Goal: Task Accomplishment & Management: Complete application form

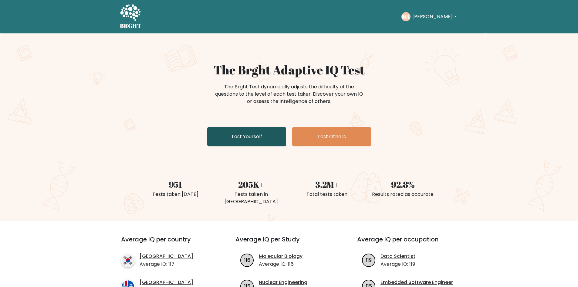
click at [249, 136] on link "Test Yourself" at bounding box center [246, 136] width 79 height 19
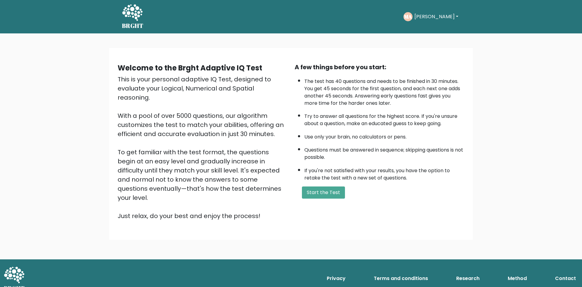
click at [58, 75] on div "Welcome to the Brght Adaptive IQ Test This is your personal adaptive IQ Test, d…" at bounding box center [291, 146] width 582 height 226
click at [524, 186] on div "Welcome to the Brght Adaptive IQ Test This is your personal adaptive IQ Test, d…" at bounding box center [291, 146] width 582 height 226
click at [336, 192] on button "Start the Test" at bounding box center [323, 192] width 43 height 12
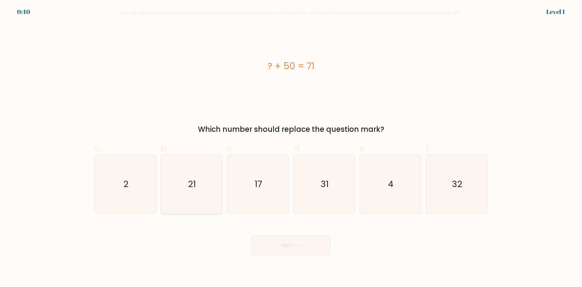
click at [188, 186] on text "21" at bounding box center [192, 184] width 8 height 12
click at [291, 147] on input "b. 21" at bounding box center [291, 145] width 0 height 4
radio input "true"
click at [293, 245] on button "Next" at bounding box center [291, 244] width 79 height 19
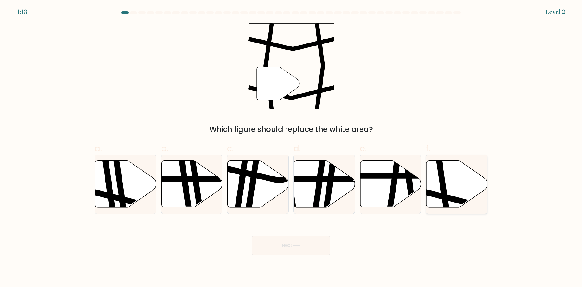
click at [444, 185] on icon at bounding box center [443, 159] width 9 height 123
click at [291, 147] on input "f." at bounding box center [291, 145] width 0 height 4
radio input "true"
click at [312, 250] on button "Next" at bounding box center [291, 244] width 79 height 19
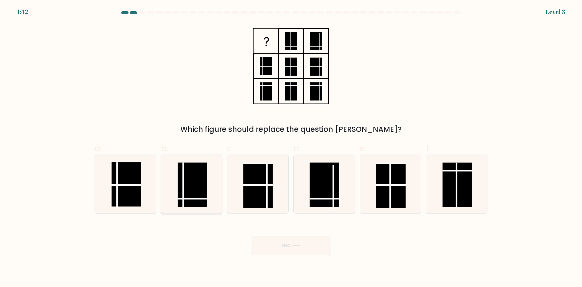
click at [195, 187] on rect at bounding box center [192, 184] width 29 height 44
click at [291, 147] on input "b." at bounding box center [291, 145] width 0 height 4
radio input "true"
click at [292, 245] on button "Next" at bounding box center [291, 244] width 79 height 19
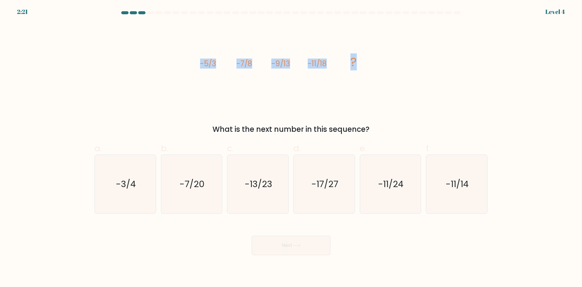
drag, startPoint x: 203, startPoint y: 62, endPoint x: 387, endPoint y: 68, distance: 184.1
click at [387, 67] on div "image/svg+xml -5/3 -7/8 -9/13 -11/18 ? What is the next number in this sequence?" at bounding box center [291, 79] width 400 height 112
copy g "-5/3 -7/8 -9/13 -11/18 ?"
click at [262, 185] on text "-13/23" at bounding box center [259, 184] width 28 height 12
click at [291, 147] on input "c. -13/23" at bounding box center [291, 145] width 0 height 4
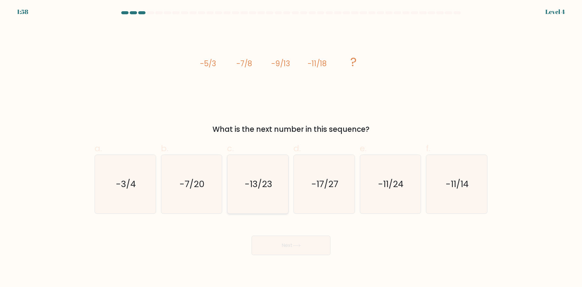
radio input "true"
click at [297, 246] on icon at bounding box center [297, 244] width 8 height 3
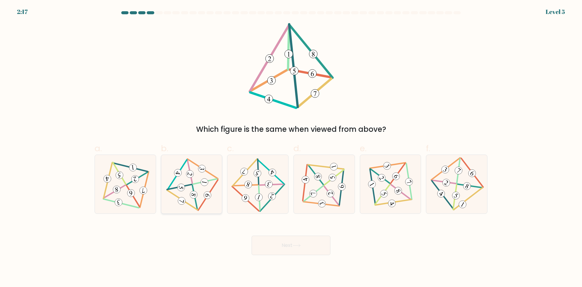
click at [196, 183] on 597 at bounding box center [205, 181] width 24 height 5
click at [291, 147] on input "b." at bounding box center [291, 145] width 0 height 4
radio input "true"
click at [296, 244] on icon at bounding box center [297, 244] width 8 height 3
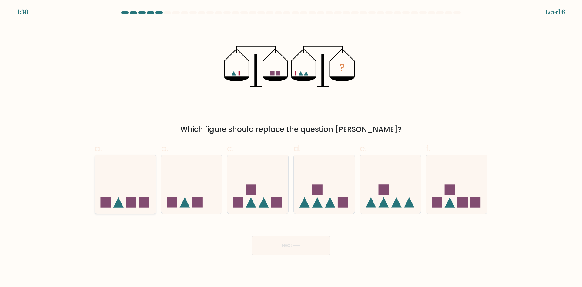
click at [128, 192] on icon at bounding box center [125, 184] width 61 height 50
click at [291, 147] on input "a." at bounding box center [291, 145] width 0 height 4
radio input "true"
click at [298, 247] on button "Next" at bounding box center [291, 244] width 79 height 19
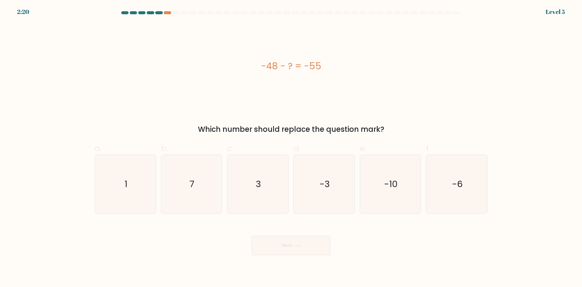
drag, startPoint x: 248, startPoint y: 62, endPoint x: 343, endPoint y: 73, distance: 96.2
click at [343, 73] on div "-48 - ? = -55" at bounding box center [291, 66] width 393 height 86
copy div "-48 - ? = -55"
click at [202, 186] on icon "7" at bounding box center [191, 184] width 59 height 59
click at [291, 147] on input "b. 7" at bounding box center [291, 145] width 0 height 4
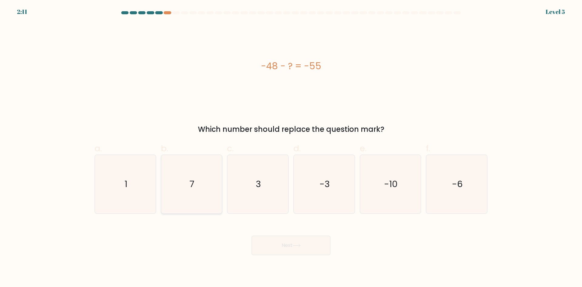
radio input "true"
click at [285, 242] on button "Next" at bounding box center [291, 244] width 79 height 19
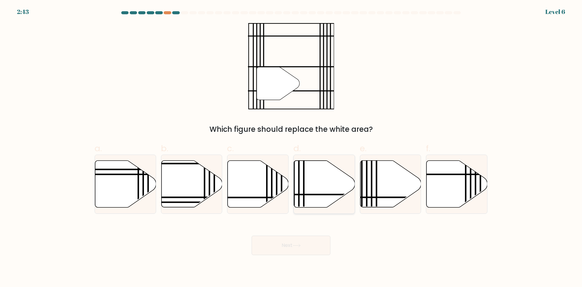
drag, startPoint x: 311, startPoint y: 182, endPoint x: 315, endPoint y: 193, distance: 11.1
click at [312, 182] on icon at bounding box center [324, 183] width 61 height 47
click at [291, 147] on input "d." at bounding box center [291, 145] width 0 height 4
radio input "true"
click at [305, 253] on button "Next" at bounding box center [291, 244] width 79 height 19
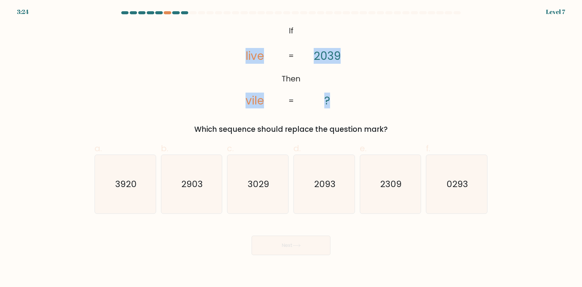
drag, startPoint x: 241, startPoint y: 24, endPoint x: 355, endPoint y: 96, distance: 134.5
click at [355, 96] on icon "@import url('https://fonts.googleapis.com/css?family=Abril+Fatface:400,100,100i…" at bounding box center [290, 66] width 139 height 86
click at [358, 42] on icon "@import url('https://fonts.googleapis.com/css?family=Abril+Fatface:400,100,100i…" at bounding box center [290, 66] width 139 height 86
click at [235, 64] on icon "@import url('https://fonts.googleapis.com/css?family=Abril+Fatface:400,100,100i…" at bounding box center [290, 66] width 139 height 86
click at [257, 184] on text "3029" at bounding box center [259, 184] width 22 height 12
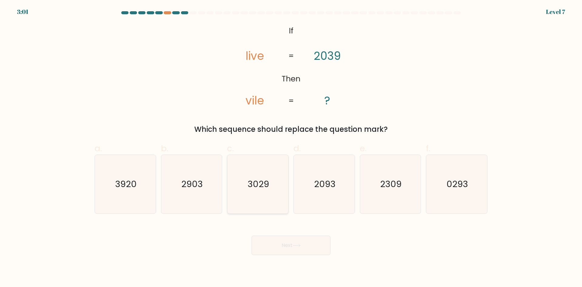
click at [291, 147] on input "c. 3029" at bounding box center [291, 145] width 0 height 4
radio input "true"
click at [279, 243] on button "Next" at bounding box center [291, 244] width 79 height 19
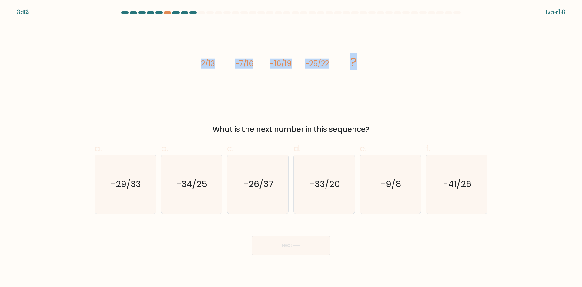
drag, startPoint x: 176, startPoint y: 64, endPoint x: 374, endPoint y: 67, distance: 198.0
click at [374, 67] on div "image/svg+xml 2/13 -7/16 -16/19 -25/22 ? What is the next number in this sequen…" at bounding box center [291, 79] width 400 height 112
copy g "2/13 -7/16 -16/19 -25/22 ?"
click at [253, 9] on div "3:29 Level 8" at bounding box center [291, 8] width 582 height 16
click at [195, 186] on text "-34/25" at bounding box center [192, 184] width 31 height 12
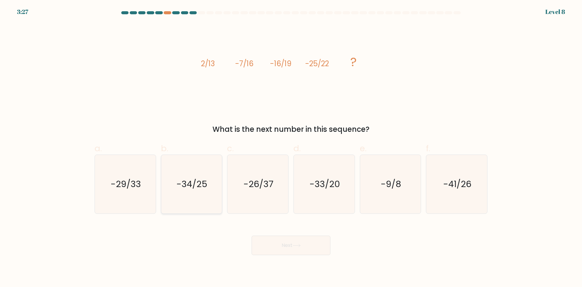
click at [291, 147] on input "b. -34/25" at bounding box center [291, 145] width 0 height 4
radio input "true"
click at [290, 244] on button "Next" at bounding box center [291, 244] width 79 height 19
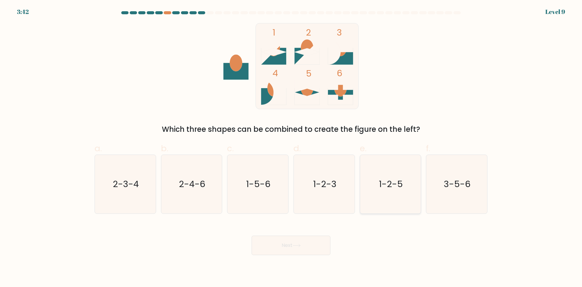
click at [395, 187] on text "1-2-5" at bounding box center [391, 184] width 24 height 12
click at [291, 147] on input "e. 1-2-5" at bounding box center [291, 145] width 0 height 4
radio input "true"
click at [297, 245] on icon at bounding box center [297, 244] width 8 height 3
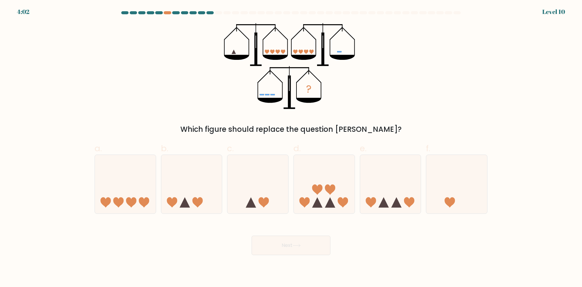
click at [53, 103] on form at bounding box center [291, 132] width 582 height 243
click at [330, 181] on icon at bounding box center [324, 184] width 61 height 50
click at [291, 147] on input "d." at bounding box center [291, 145] width 0 height 4
radio input "true"
click at [327, 176] on icon at bounding box center [324, 184] width 60 height 50
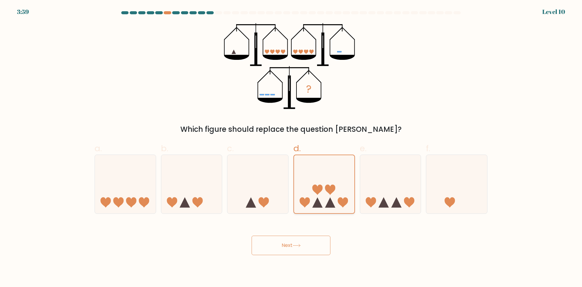
click at [291, 147] on input "d." at bounding box center [291, 145] width 0 height 4
click at [294, 246] on icon at bounding box center [297, 244] width 8 height 3
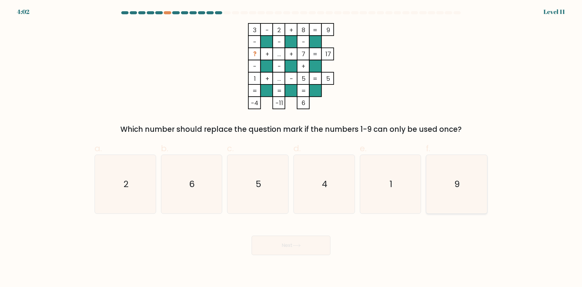
click at [435, 181] on icon "9" at bounding box center [456, 184] width 59 height 59
click at [291, 147] on input "f. 9" at bounding box center [291, 145] width 0 height 4
radio input "true"
click at [304, 245] on button "Next" at bounding box center [291, 244] width 79 height 19
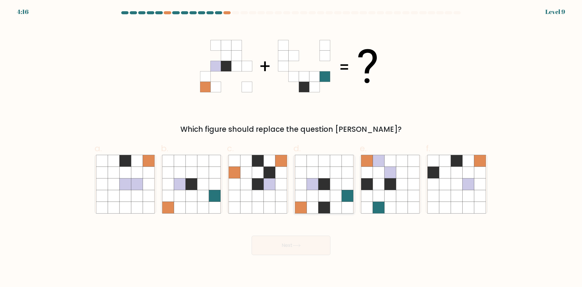
click at [333, 184] on icon at bounding box center [336, 184] width 12 height 12
click at [291, 147] on input "d." at bounding box center [291, 145] width 0 height 4
radio input "true"
click at [305, 246] on button "Next" at bounding box center [291, 244] width 79 height 19
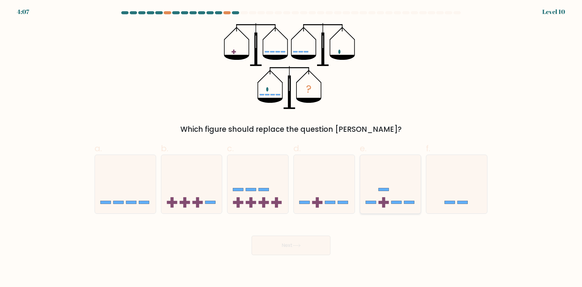
click at [405, 176] on icon at bounding box center [390, 184] width 61 height 50
click at [291, 147] on input "e." at bounding box center [291, 145] width 0 height 4
radio input "true"
click at [304, 244] on button "Next" at bounding box center [291, 244] width 79 height 19
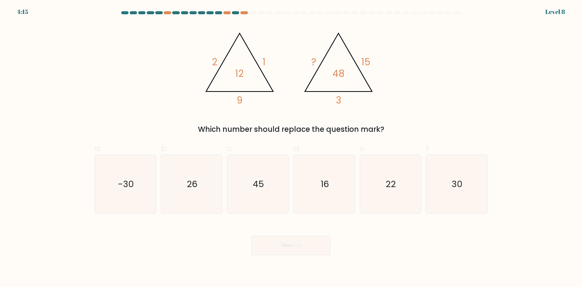
click at [79, 68] on form at bounding box center [291, 132] width 582 height 243
click at [464, 193] on icon "30" at bounding box center [456, 184] width 59 height 59
click at [291, 147] on input "f. 30" at bounding box center [291, 145] width 0 height 4
radio input "true"
click at [289, 245] on button "Next" at bounding box center [291, 244] width 79 height 19
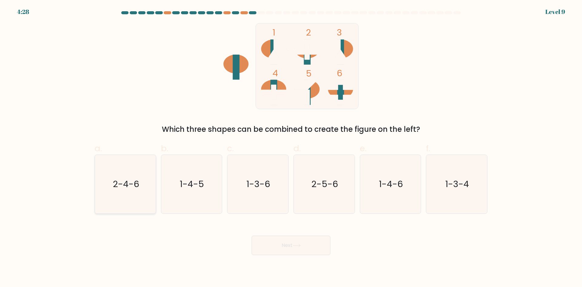
click at [136, 196] on icon "2-4-6" at bounding box center [125, 184] width 59 height 59
click at [291, 147] on input "a. 2-4-6" at bounding box center [291, 145] width 0 height 4
radio input "true"
click at [293, 241] on button "Next" at bounding box center [291, 244] width 79 height 19
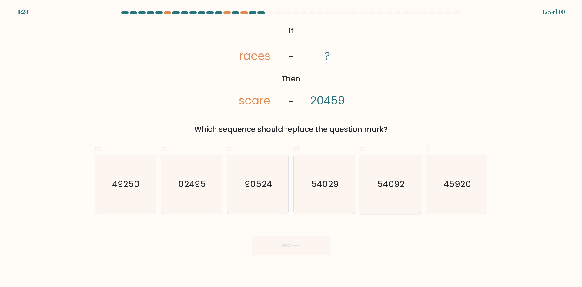
click at [394, 190] on icon "54092" at bounding box center [390, 184] width 59 height 59
click at [291, 147] on input "e. 54092" at bounding box center [291, 145] width 0 height 4
radio input "true"
click at [289, 248] on button "Next" at bounding box center [291, 244] width 79 height 19
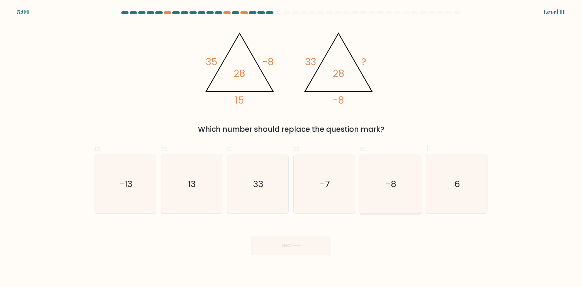
click at [387, 178] on text "-8" at bounding box center [391, 184] width 11 height 12
click at [291, 147] on input "e. -8" at bounding box center [291, 145] width 0 height 4
radio input "true"
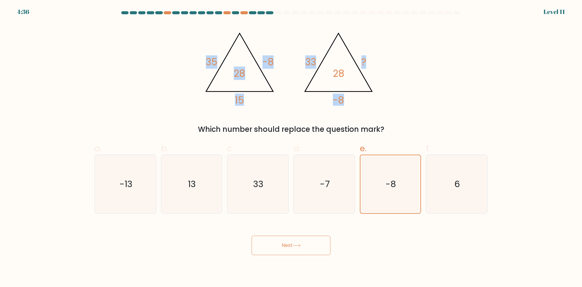
drag, startPoint x: 191, startPoint y: 52, endPoint x: 363, endPoint y: 94, distance: 176.5
click at [358, 100] on div "@import url('https://fonts.googleapis.com/css?family=Abril+Fatface:400,100,100i…" at bounding box center [291, 79] width 400 height 112
click at [344, 74] on tspan "28" at bounding box center [339, 73] width 12 height 13
drag, startPoint x: 203, startPoint y: 49, endPoint x: 371, endPoint y: 101, distance: 176.4
click at [371, 101] on icon "@import url('https://fonts.googleapis.com/css?family=Abril+Fatface:400,100,100i…" at bounding box center [291, 66] width 182 height 86
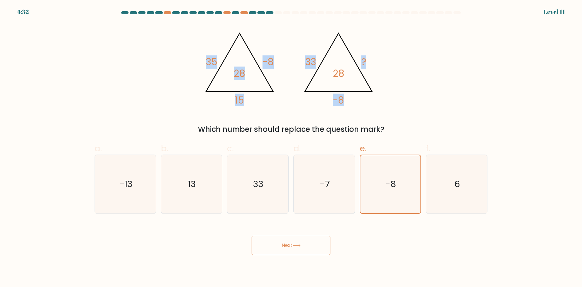
click at [426, 84] on div "@import url('https://fonts.googleapis.com/css?family=Abril+Fatface:400,100,100i…" at bounding box center [291, 79] width 400 height 112
click at [93, 65] on div "@import url('https://fonts.googleapis.com/css?family=Abril+Fatface:400,100,100i…" at bounding box center [291, 79] width 400 height 112
click at [189, 182] on text "13" at bounding box center [192, 184] width 8 height 12
click at [291, 147] on input "b. 13" at bounding box center [291, 145] width 0 height 4
radio input "true"
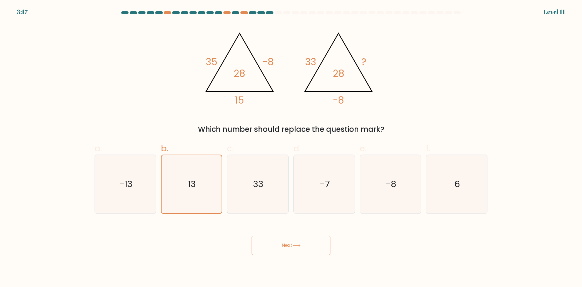
click at [303, 246] on button "Next" at bounding box center [291, 244] width 79 height 19
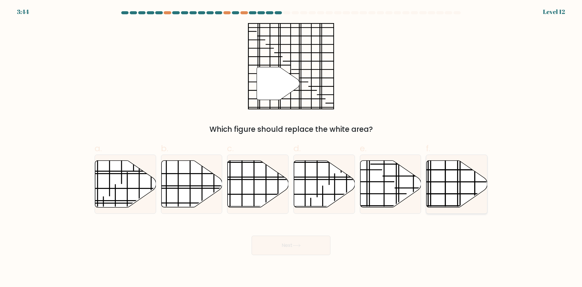
click at [465, 183] on icon at bounding box center [457, 183] width 61 height 47
click at [291, 147] on input "f." at bounding box center [291, 145] width 0 height 4
radio input "true"
click at [296, 243] on button "Next" at bounding box center [291, 244] width 79 height 19
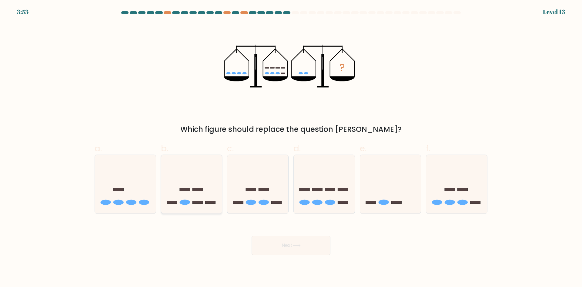
click at [197, 193] on icon at bounding box center [191, 184] width 61 height 50
click at [291, 147] on input "b." at bounding box center [291, 145] width 0 height 4
radio input "true"
click at [297, 246] on icon at bounding box center [297, 244] width 8 height 3
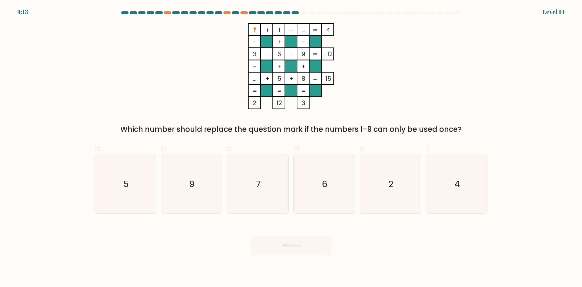
drag, startPoint x: 234, startPoint y: 24, endPoint x: 312, endPoint y: 103, distance: 111.9
click at [312, 103] on icon "? + 1 - ... 4 - + - 3 - 6 - 9 -12 - + + ... + 5 + 8 = 15 = = = = 2 12 3 =" at bounding box center [291, 66] width 182 height 86
copy icon "? + 1 - ... 4 - + - 3 - 6 - 9 -12 - + + ... + 5 + 8 = 15 = = = = 2 12 3"
click at [171, 64] on div "? + 1 - ... 4 - + - 3 - 6 - 9 -12 - + + ... + 5 + 8 = 15 = = = = 2 12 3 = Which…" at bounding box center [291, 79] width 400 height 112
click at [258, 176] on icon "7" at bounding box center [258, 184] width 59 height 59
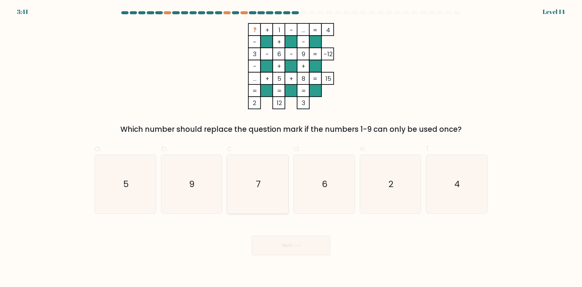
click at [291, 147] on input "c. 7" at bounding box center [291, 145] width 0 height 4
radio input "true"
click at [295, 242] on button "Next" at bounding box center [291, 244] width 79 height 19
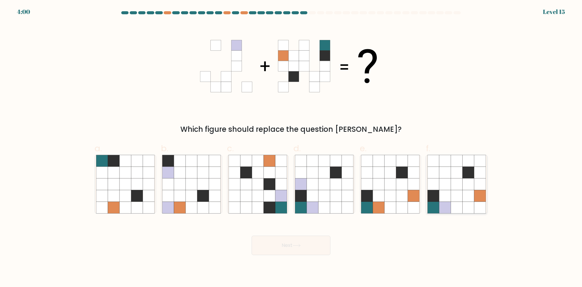
click at [458, 186] on icon at bounding box center [457, 184] width 12 height 12
click at [291, 147] on input "f." at bounding box center [291, 145] width 0 height 4
radio input "true"
click at [297, 245] on icon at bounding box center [297, 244] width 8 height 3
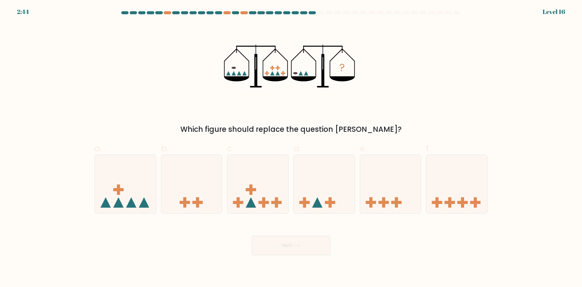
click at [60, 68] on form at bounding box center [291, 132] width 582 height 243
click at [266, 172] on icon at bounding box center [257, 184] width 61 height 50
click at [291, 147] on input "c." at bounding box center [291, 145] width 0 height 4
radio input "true"
click at [294, 246] on icon at bounding box center [297, 244] width 8 height 3
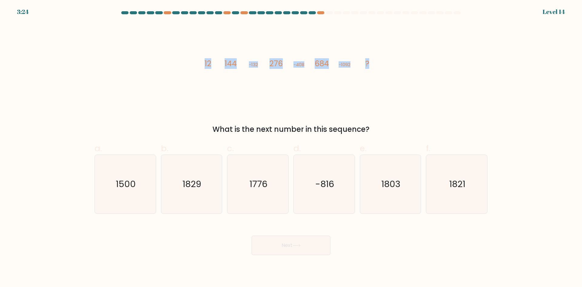
drag, startPoint x: 275, startPoint y: 59, endPoint x: 376, endPoint y: 66, distance: 100.9
click at [376, 66] on div "image/svg+xml 12 144 -132 276 -408 684 -1092 ? What is the next number in this …" at bounding box center [291, 79] width 400 height 112
copy g "12 144 -132 276 -408 684 -1092 ?"
click at [75, 82] on form at bounding box center [291, 132] width 582 height 243
click at [271, 184] on icon "1776" at bounding box center [258, 184] width 59 height 59
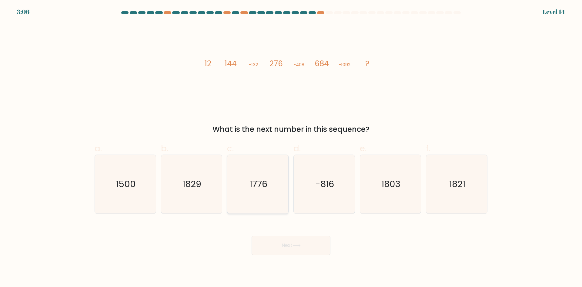
click at [291, 147] on input "c. 1776" at bounding box center [291, 145] width 0 height 4
radio input "true"
click at [291, 241] on button "Next" at bounding box center [291, 244] width 79 height 19
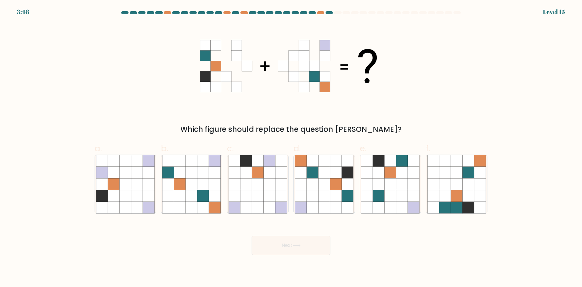
click at [52, 49] on form at bounding box center [291, 132] width 582 height 243
click at [320, 191] on icon at bounding box center [324, 196] width 12 height 12
click at [291, 147] on input "d." at bounding box center [291, 145] width 0 height 4
radio input "true"
click at [320, 183] on icon at bounding box center [324, 184] width 12 height 12
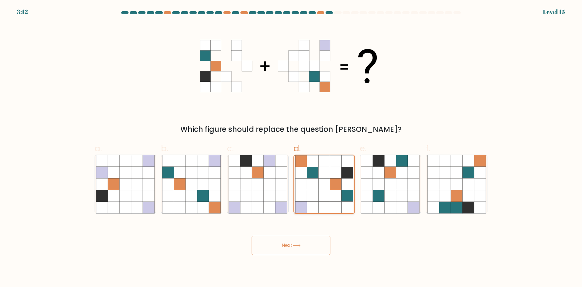
click at [291, 147] on input "d." at bounding box center [291, 145] width 0 height 4
click at [299, 246] on button "Next" at bounding box center [291, 244] width 79 height 19
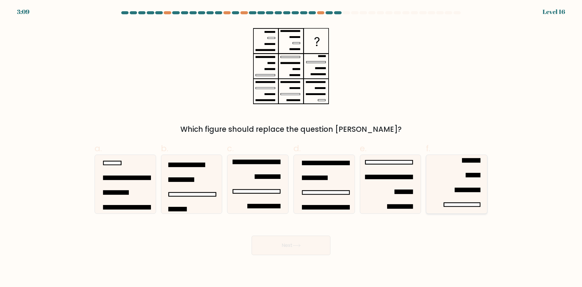
click at [456, 184] on icon at bounding box center [456, 184] width 59 height 59
click at [291, 147] on input "f." at bounding box center [291, 145] width 0 height 4
radio input "true"
click at [303, 245] on button "Next" at bounding box center [291, 244] width 79 height 19
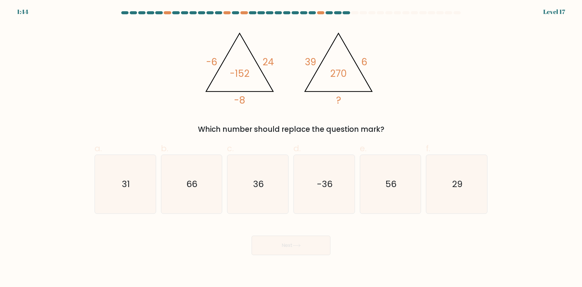
click at [504, 96] on form at bounding box center [291, 132] width 582 height 243
click at [260, 181] on text "36" at bounding box center [258, 184] width 11 height 12
click at [291, 147] on input "c. 36" at bounding box center [291, 145] width 0 height 4
radio input "true"
click at [282, 244] on button "Next" at bounding box center [291, 244] width 79 height 19
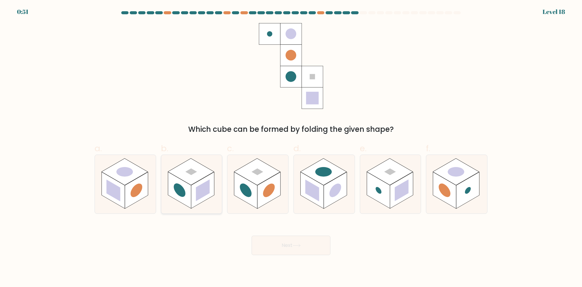
click at [202, 179] on rect at bounding box center [202, 190] width 23 height 37
click at [291, 147] on input "b." at bounding box center [291, 145] width 0 height 4
radio input "true"
click at [296, 244] on icon at bounding box center [297, 244] width 8 height 3
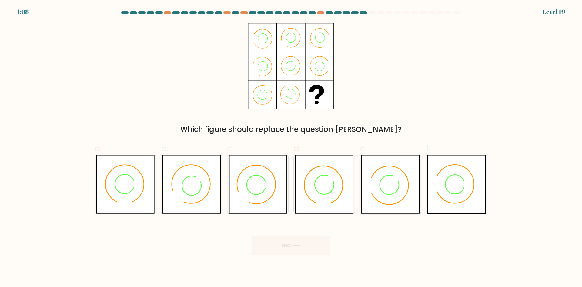
click at [397, 178] on icon at bounding box center [396, 178] width 10 height 10
click at [291, 147] on input "e." at bounding box center [291, 145] width 0 height 4
radio input "true"
click at [304, 251] on button "Next" at bounding box center [291, 244] width 79 height 19
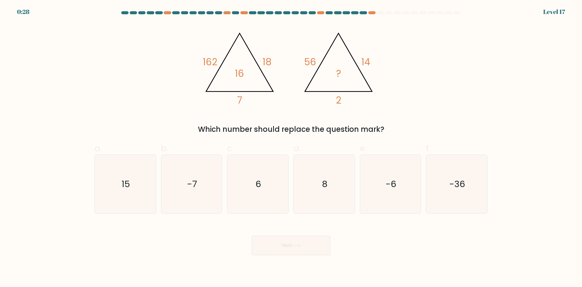
click at [422, 33] on div "@import url('https://fonts.googleapis.com/css?family=Abril+Fatface:400,100,100i…" at bounding box center [291, 79] width 400 height 112
click at [256, 194] on icon "6" at bounding box center [258, 184] width 59 height 59
click at [291, 147] on input "c. 6" at bounding box center [291, 145] width 0 height 4
radio input "true"
click at [302, 251] on button "Next" at bounding box center [291, 244] width 79 height 19
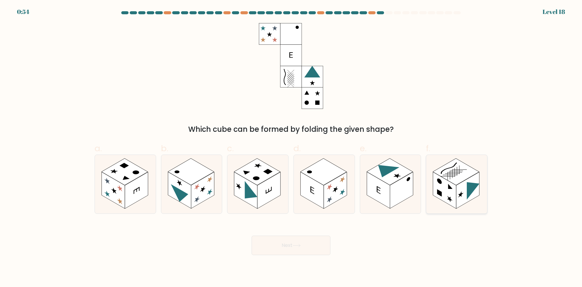
click at [471, 186] on icon at bounding box center [473, 186] width 13 height 25
click at [291, 147] on input "f." at bounding box center [291, 145] width 0 height 4
radio input "true"
click at [310, 241] on button "Next" at bounding box center [291, 244] width 79 height 19
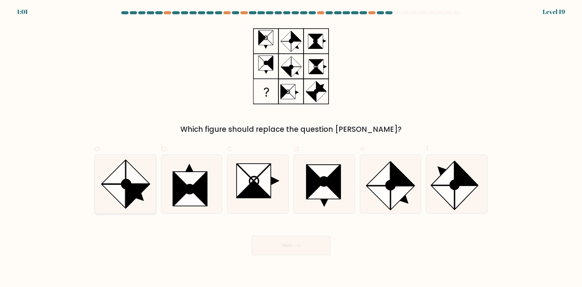
click at [130, 192] on icon at bounding box center [137, 195] width 23 height 23
click at [291, 147] on input "a." at bounding box center [291, 145] width 0 height 4
radio input "true"
click at [307, 250] on button "Next" at bounding box center [291, 244] width 79 height 19
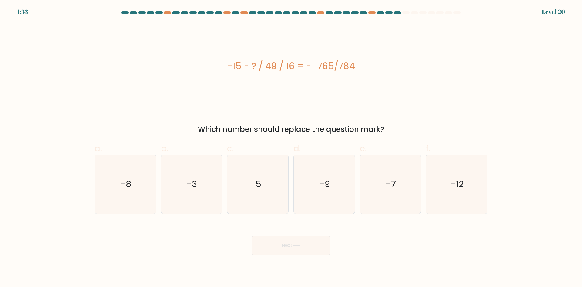
drag, startPoint x: 210, startPoint y: 63, endPoint x: 391, endPoint y: 76, distance: 181.8
click at [392, 77] on div "-15 - ? / 49 / 16 = -11765/784" at bounding box center [291, 66] width 393 height 86
copy div "-15 - ? / 49 / 16 = -11765/784"
click at [263, 184] on icon "5" at bounding box center [258, 184] width 59 height 59
click at [291, 147] on input "c. 5" at bounding box center [291, 145] width 0 height 4
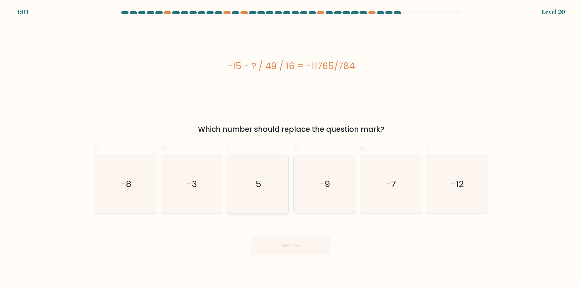
radio input "true"
click at [289, 241] on button "Next" at bounding box center [291, 244] width 79 height 19
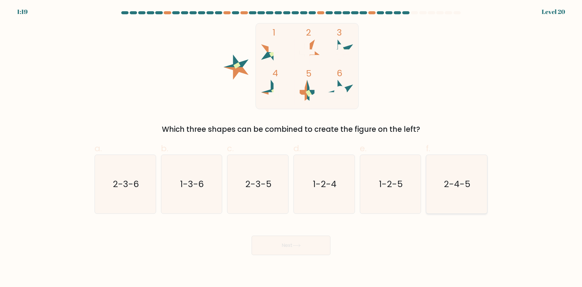
click at [456, 189] on text "2-4-5" at bounding box center [457, 184] width 27 height 12
click at [291, 147] on input "f. 2-4-5" at bounding box center [291, 145] width 0 height 4
radio input "true"
click at [303, 242] on button "Next" at bounding box center [291, 244] width 79 height 19
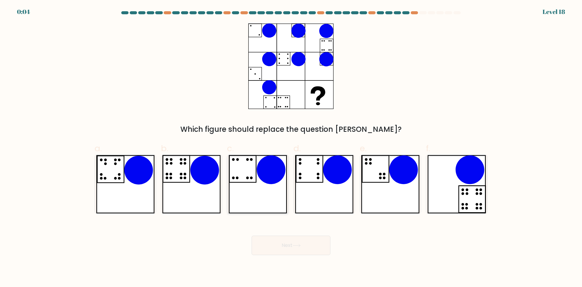
click at [257, 181] on icon at bounding box center [258, 184] width 59 height 59
click at [291, 147] on input "c." at bounding box center [291, 145] width 0 height 4
radio input "true"
click at [296, 244] on icon at bounding box center [297, 244] width 8 height 3
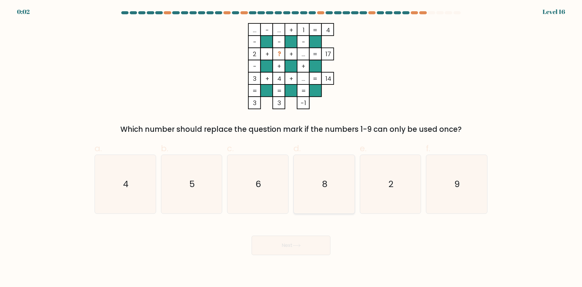
click at [327, 181] on text "8" at bounding box center [324, 184] width 5 height 12
click at [291, 147] on input "d. 8" at bounding box center [291, 145] width 0 height 4
radio input "true"
click at [300, 232] on div "Next" at bounding box center [291, 238] width 400 height 34
click at [300, 238] on div "Next" at bounding box center [291, 238] width 400 height 34
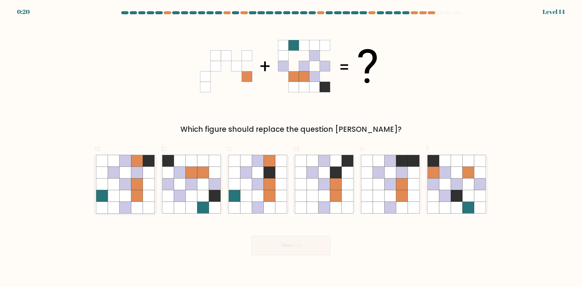
click at [131, 177] on icon at bounding box center [137, 172] width 12 height 12
click at [291, 147] on input "a." at bounding box center [291, 145] width 0 height 4
radio input "true"
click at [283, 241] on button "Next" at bounding box center [291, 244] width 79 height 19
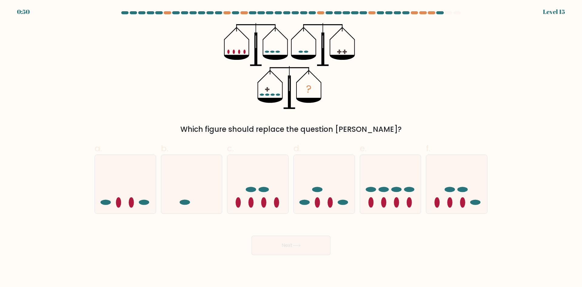
click at [108, 56] on div "? Which figure should replace the question mark?" at bounding box center [291, 79] width 400 height 112
click at [123, 178] on icon at bounding box center [125, 184] width 61 height 50
click at [291, 147] on input "a." at bounding box center [291, 145] width 0 height 4
radio input "true"
click at [301, 246] on icon at bounding box center [297, 244] width 8 height 3
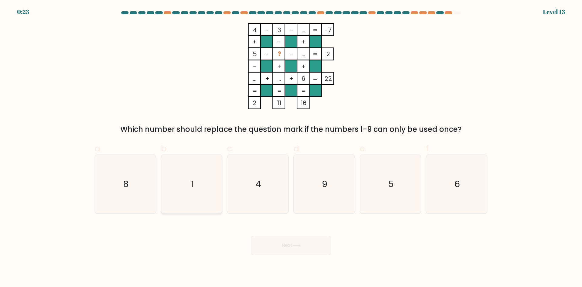
click at [187, 180] on icon "1" at bounding box center [191, 184] width 59 height 59
click at [291, 147] on input "b. 1" at bounding box center [291, 145] width 0 height 4
radio input "true"
click at [299, 243] on icon at bounding box center [297, 244] width 8 height 3
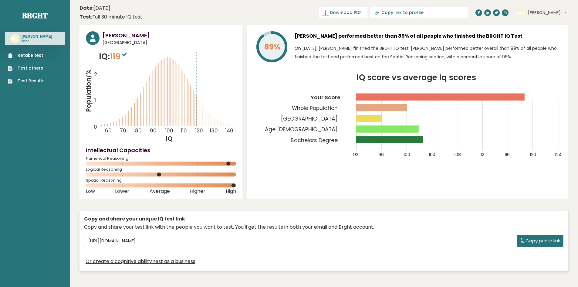
click at [183, 15] on header "Date: [DATE] Test: Full 30 minute IQ test Download PDF Downloading... Downloadi…" at bounding box center [323, 12] width 488 height 19
